Goal: Entertainment & Leisure: Consume media (video, audio)

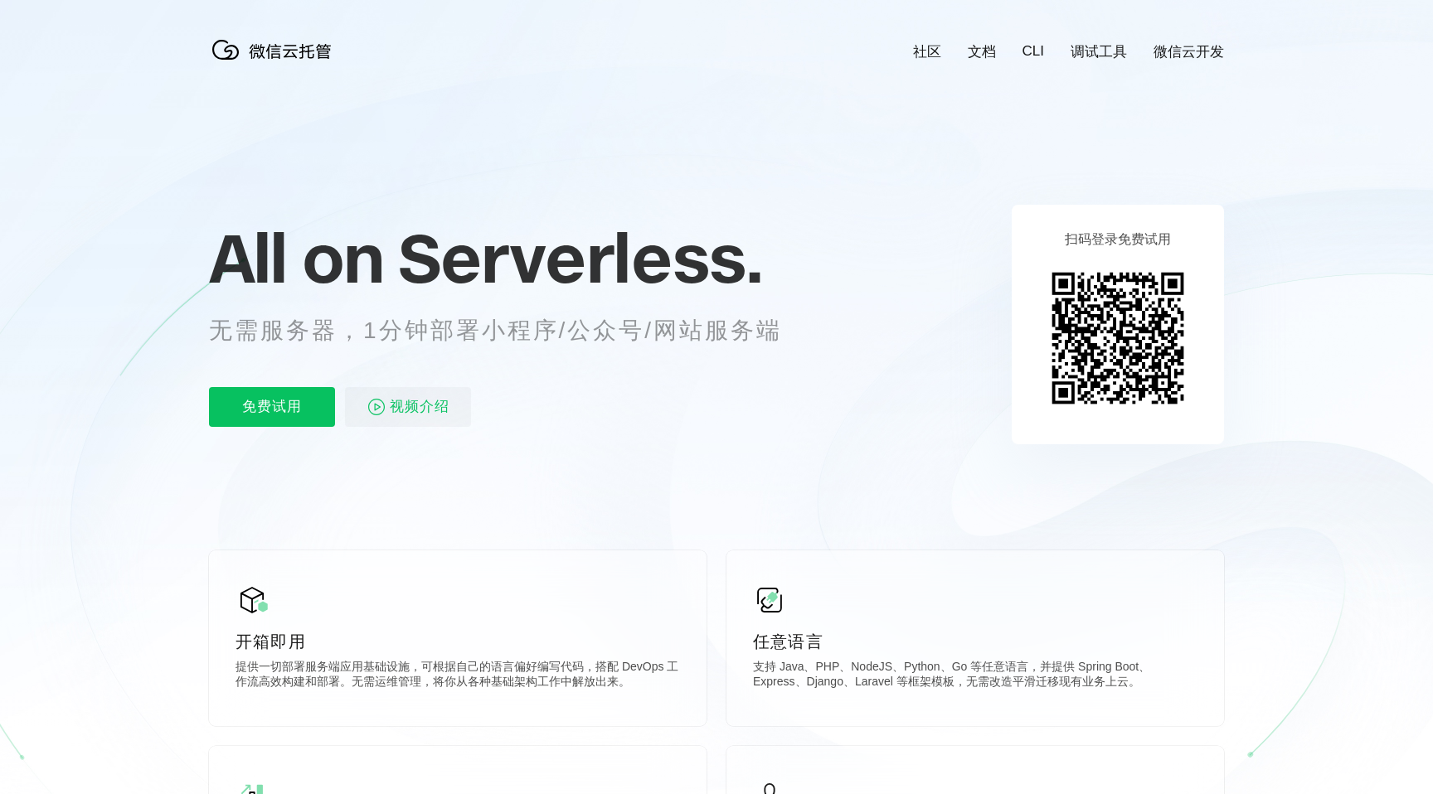
click at [633, 499] on icon at bounding box center [716, 448] width 1592 height 896
click at [401, 414] on span "视频介绍" at bounding box center [420, 407] width 60 height 40
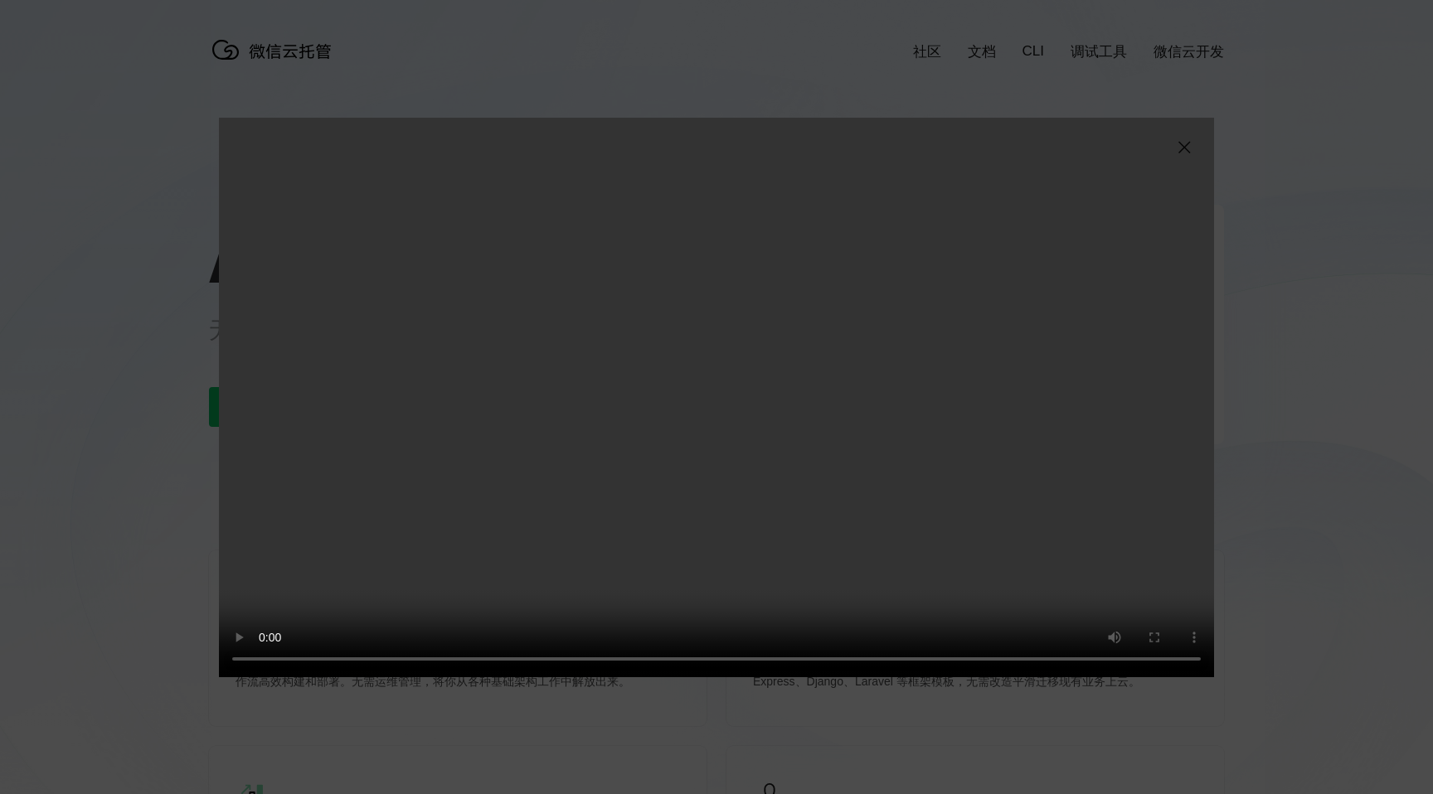
click at [98, 663] on div "抱歉，您的浏览器暂不支持播放此视频" at bounding box center [716, 397] width 1433 height 794
click at [1190, 134] on video "抱歉，您的浏览器暂不支持播放此视频" at bounding box center [716, 398] width 995 height 560
click at [1186, 143] on img at bounding box center [1184, 148] width 20 height 20
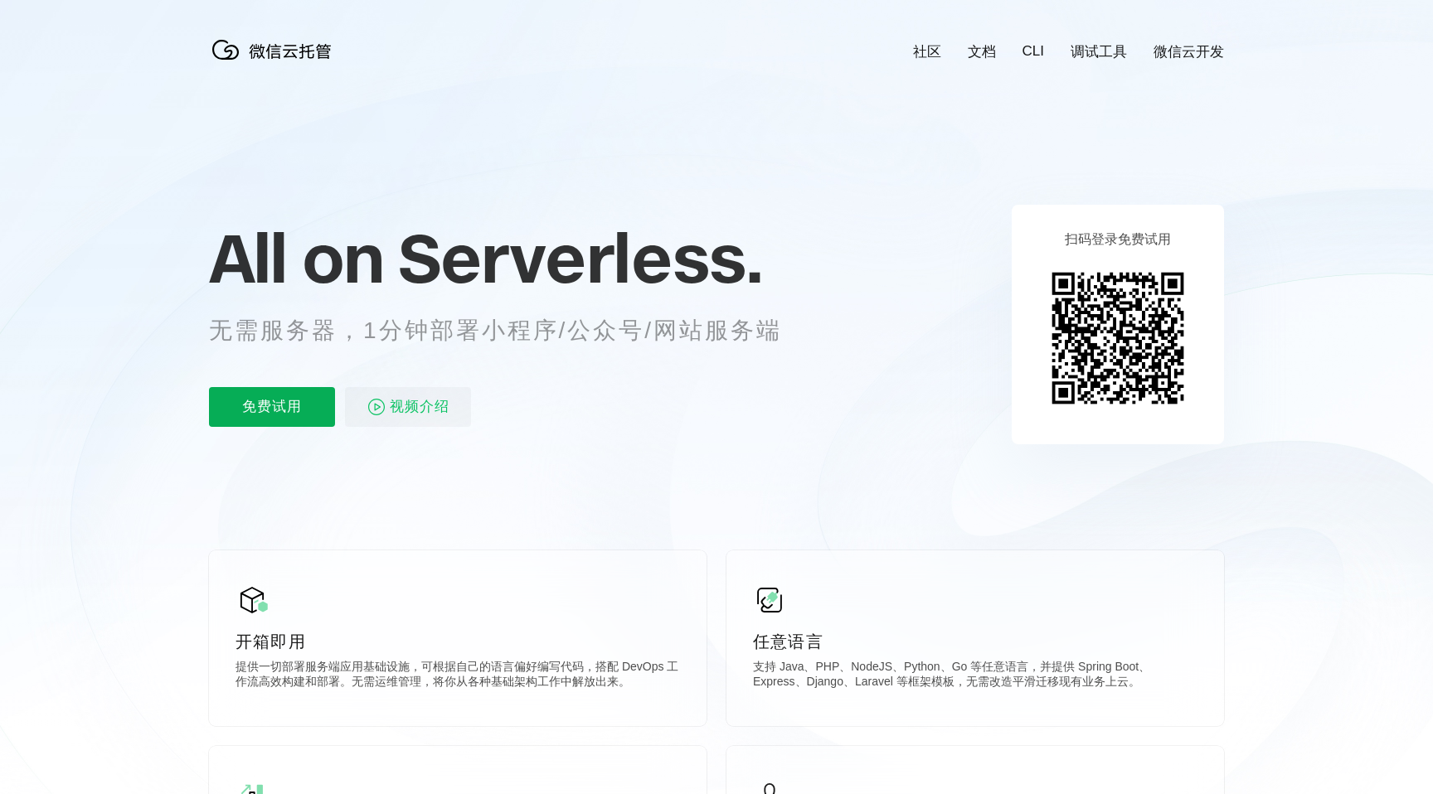
click at [249, 414] on p "免费试用" at bounding box center [272, 407] width 126 height 40
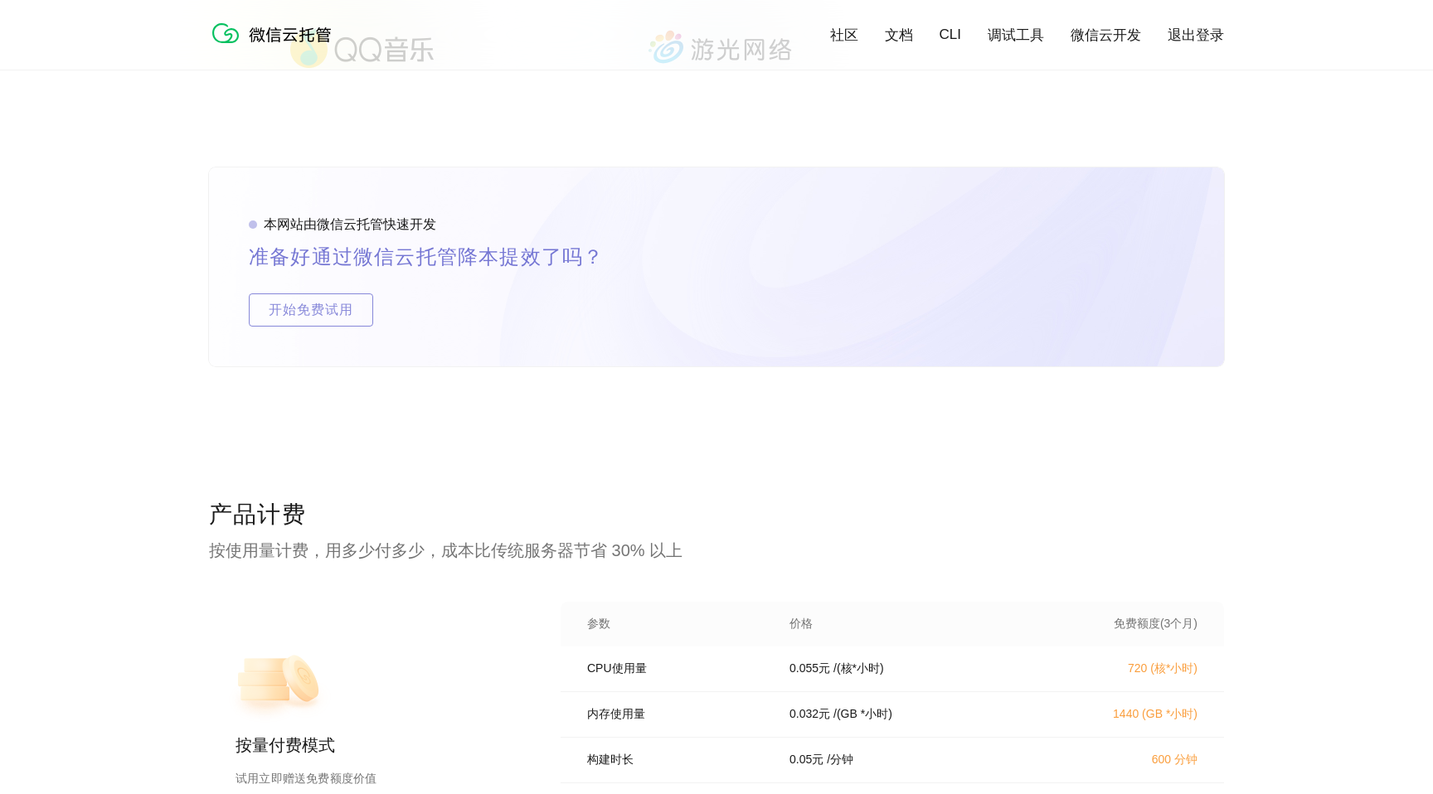
scroll to position [2934, 0]
